Goal: Transaction & Acquisition: Download file/media

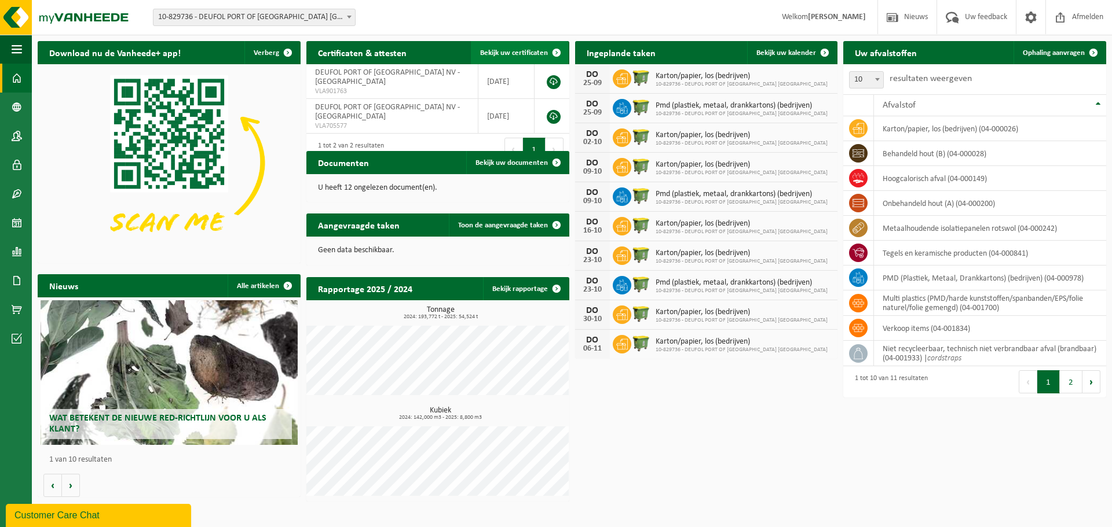
click at [554, 54] on span at bounding box center [556, 52] width 23 height 23
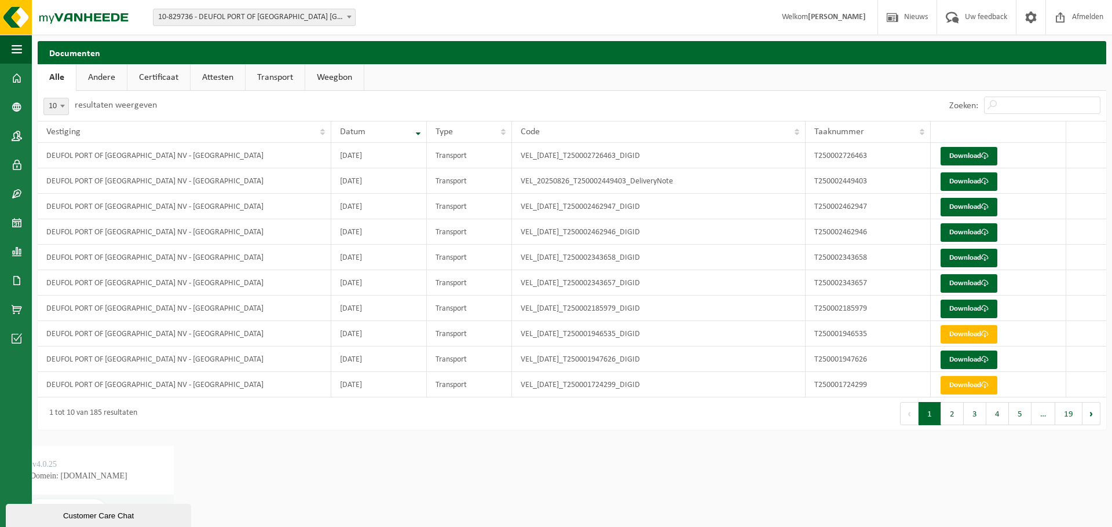
click at [163, 78] on link "Certificaat" at bounding box center [158, 77] width 63 height 27
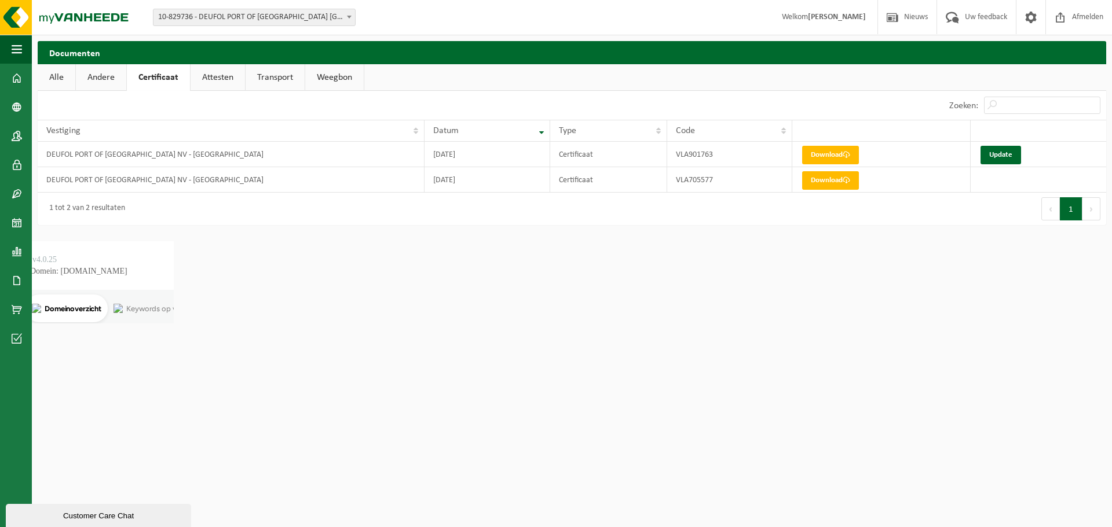
click at [214, 78] on link "Attesten" at bounding box center [217, 77] width 54 height 27
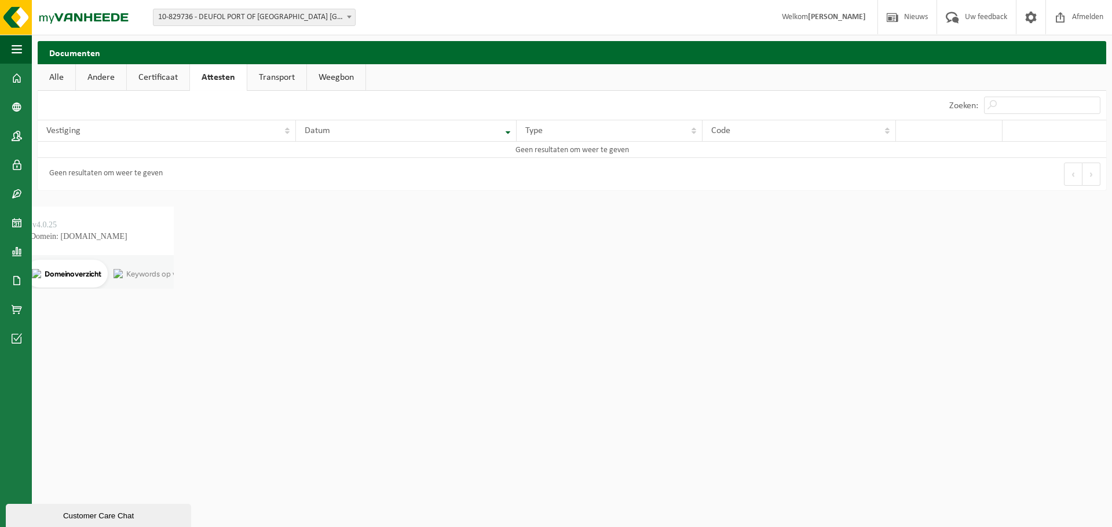
click at [109, 79] on link "Andere" at bounding box center [101, 77] width 50 height 27
click at [284, 74] on link "Transport" at bounding box center [276, 77] width 59 height 27
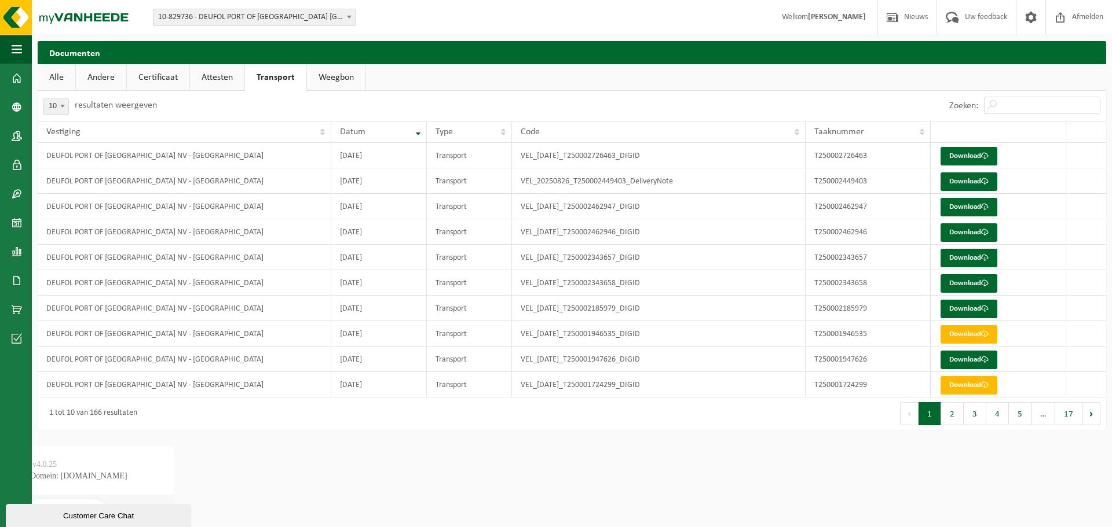
click at [328, 74] on link "Weegbon" at bounding box center [336, 77] width 58 height 27
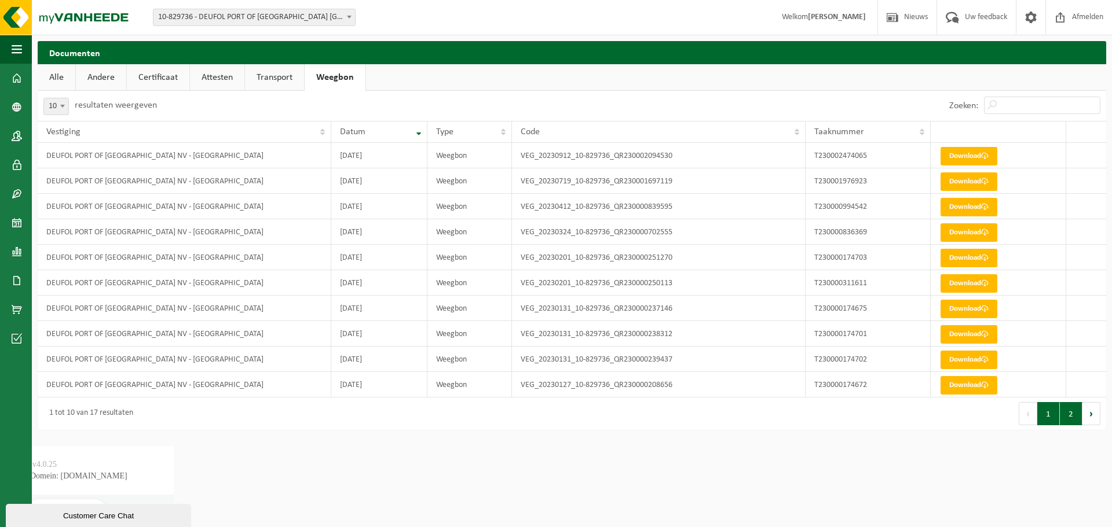
click at [1067, 414] on button "2" at bounding box center [1070, 413] width 23 height 23
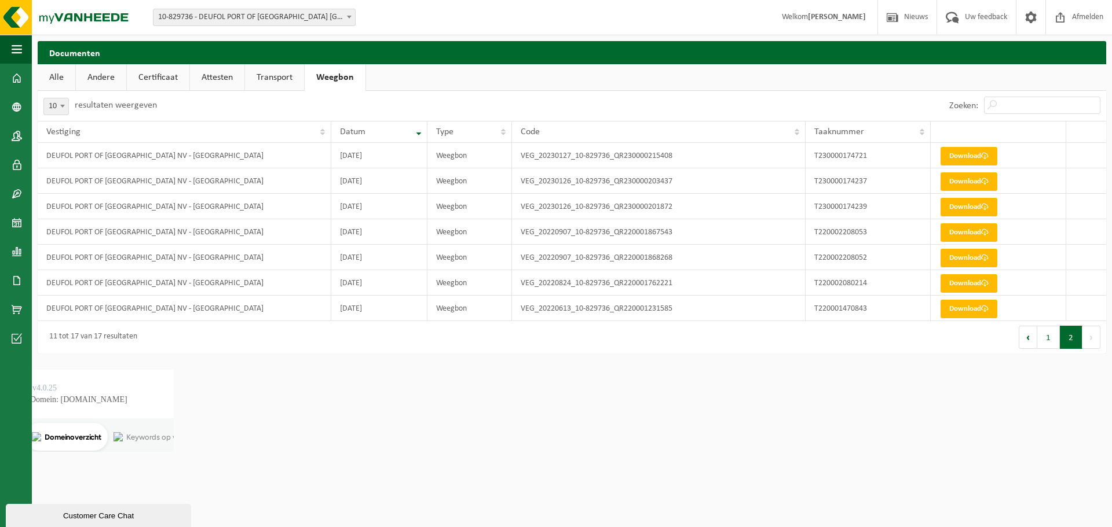
click at [56, 78] on link "Alle" at bounding box center [57, 77] width 38 height 27
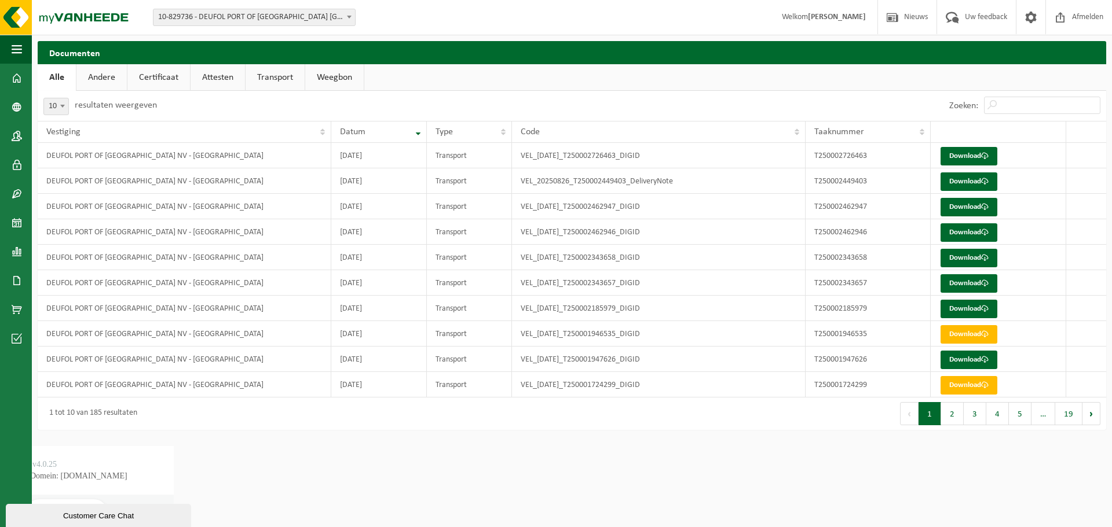
click at [145, 72] on link "Certificaat" at bounding box center [158, 77] width 63 height 27
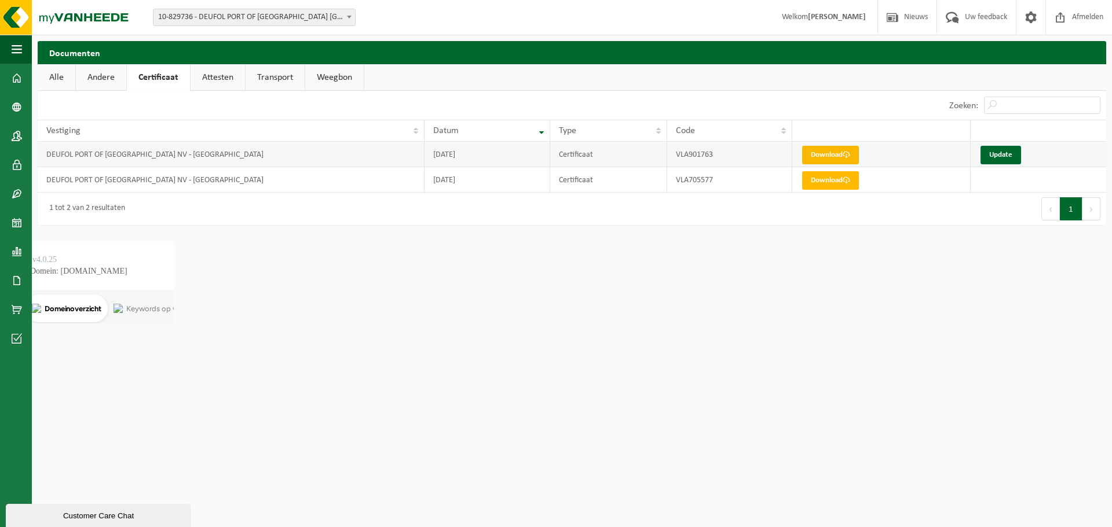
click at [821, 160] on link "Download" at bounding box center [830, 155] width 57 height 19
click at [93, 81] on link "Andere" at bounding box center [101, 77] width 50 height 27
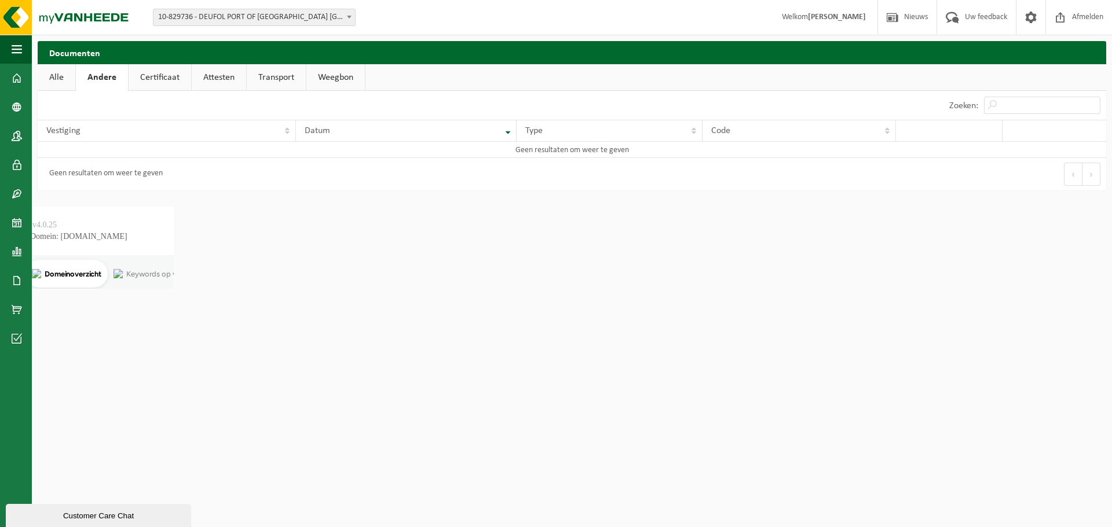
click at [273, 75] on link "Transport" at bounding box center [276, 77] width 59 height 27
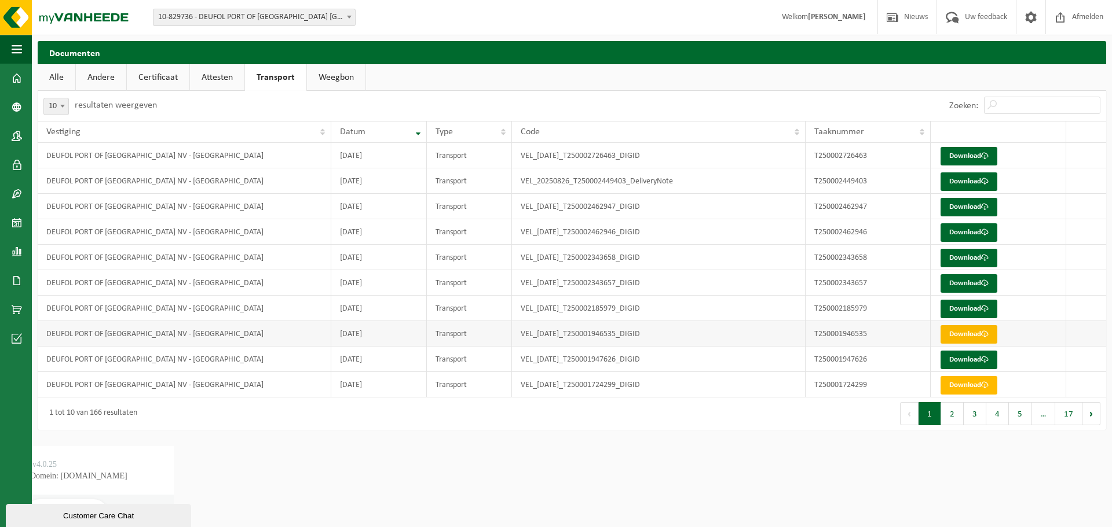
click at [967, 329] on link "Download" at bounding box center [968, 334] width 57 height 19
click at [206, 76] on link "Attesten" at bounding box center [217, 77] width 54 height 27
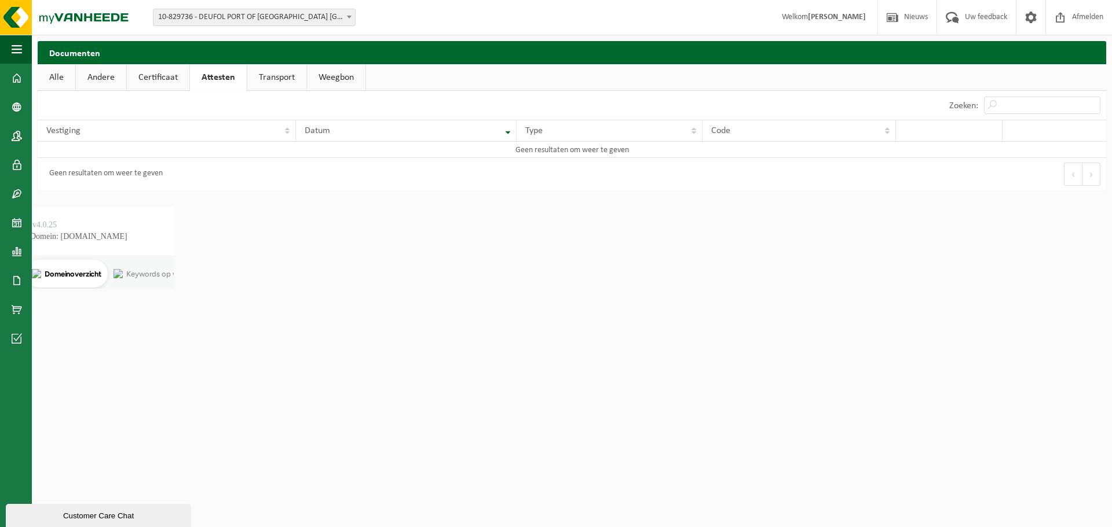
click at [104, 83] on link "Andere" at bounding box center [101, 77] width 50 height 27
click at [212, 78] on link "Attesten" at bounding box center [219, 77] width 54 height 27
click at [167, 77] on link "Certificaat" at bounding box center [158, 77] width 63 height 27
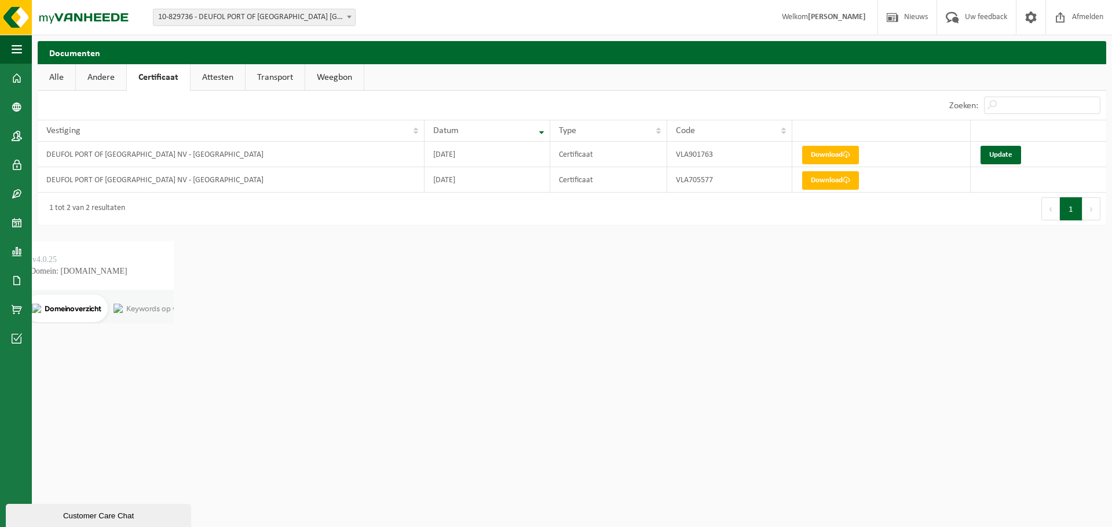
click at [97, 78] on link "Andere" at bounding box center [101, 77] width 50 height 27
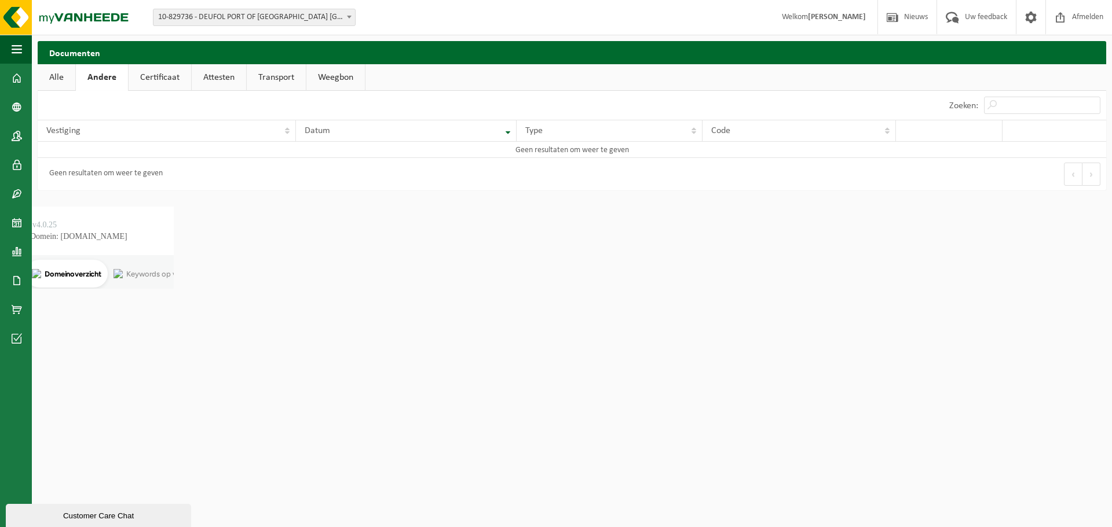
click at [58, 79] on link "Alle" at bounding box center [57, 77] width 38 height 27
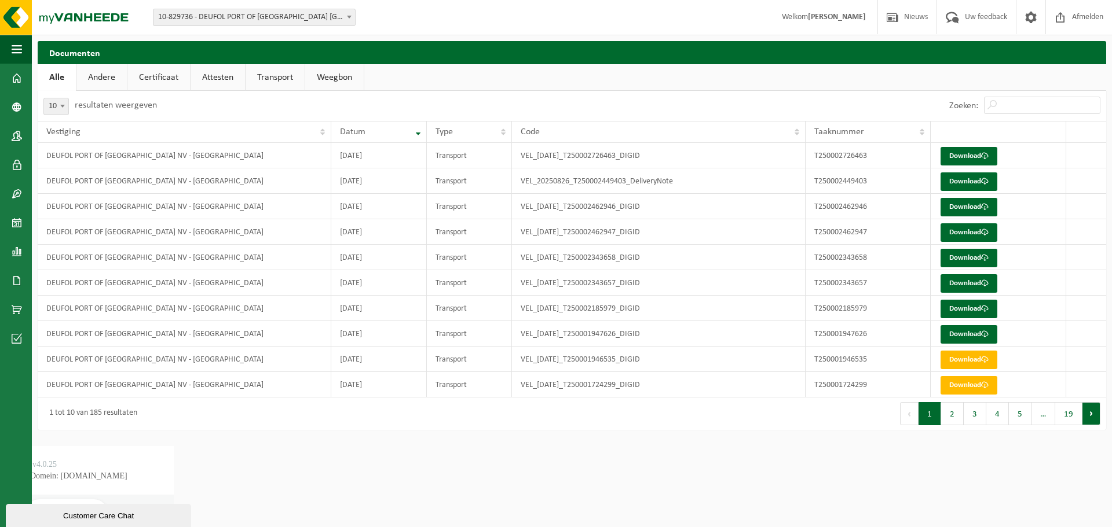
click at [1088, 417] on button "Volgende" at bounding box center [1091, 413] width 18 height 23
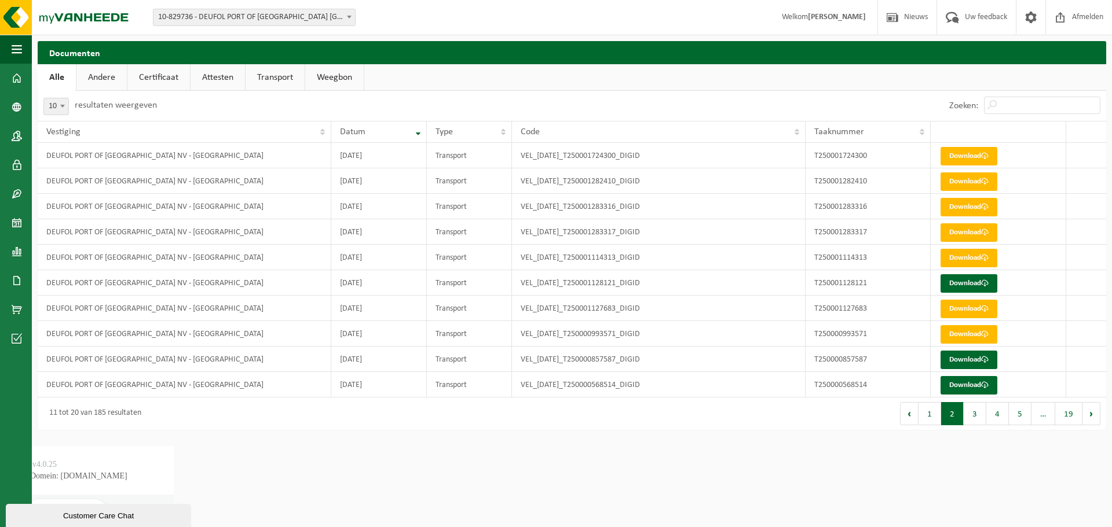
click at [1088, 417] on button "Volgende" at bounding box center [1091, 413] width 18 height 23
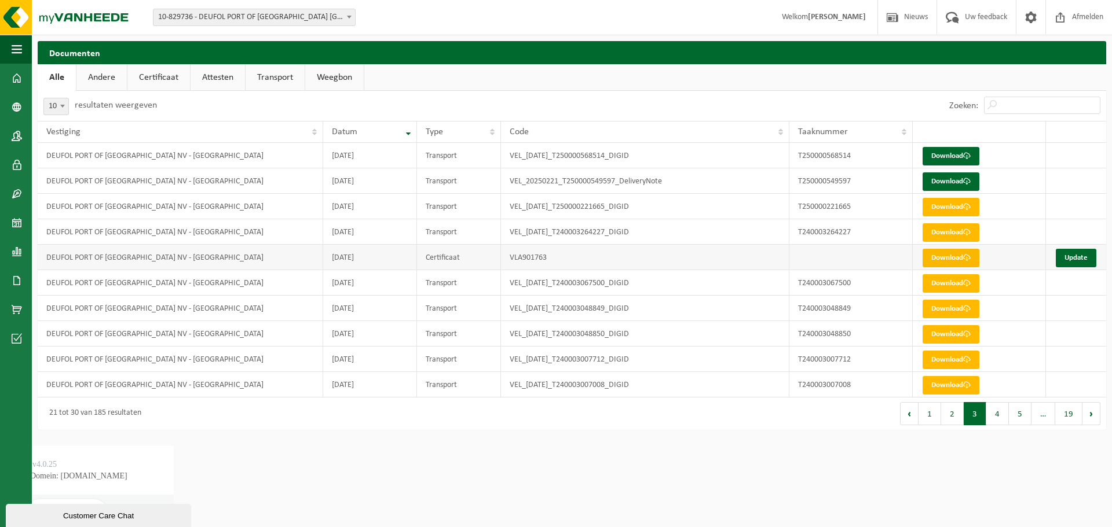
click at [938, 261] on link "Download" at bounding box center [950, 258] width 57 height 19
click at [933, 420] on button "1" at bounding box center [929, 413] width 23 height 23
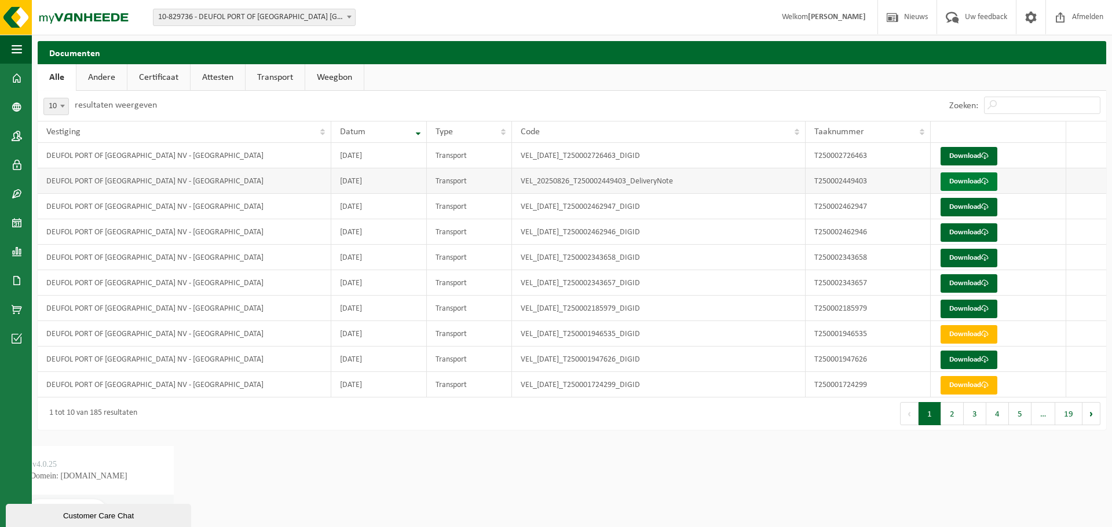
click at [973, 174] on link "Download" at bounding box center [968, 182] width 57 height 19
click at [218, 77] on link "Attesten" at bounding box center [217, 77] width 54 height 27
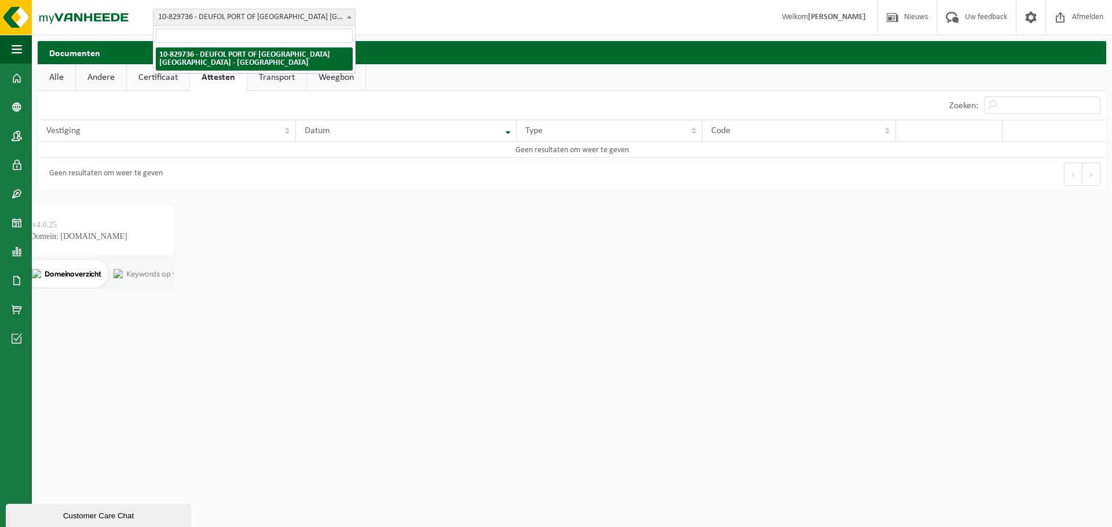
click at [350, 20] on span at bounding box center [349, 16] width 12 height 15
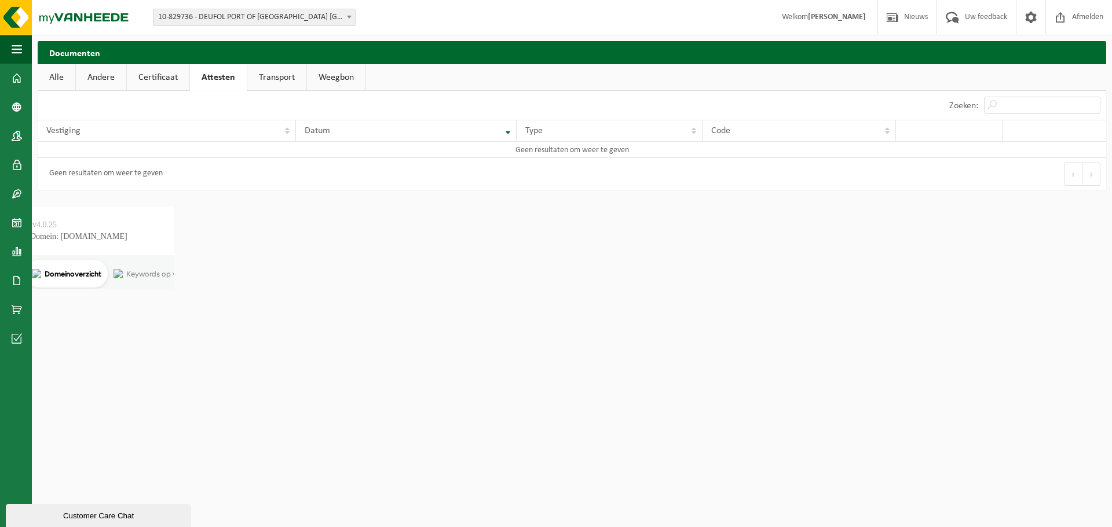
click at [350, 20] on span at bounding box center [349, 16] width 12 height 15
